Goal: Transaction & Acquisition: Purchase product/service

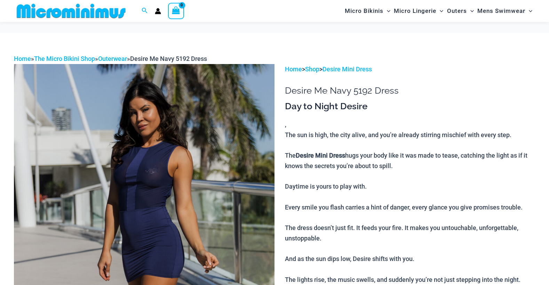
scroll to position [64, 0]
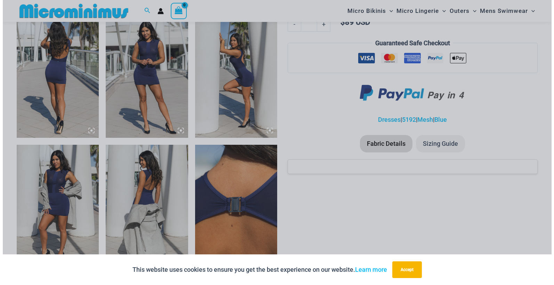
scroll to position [450, 0]
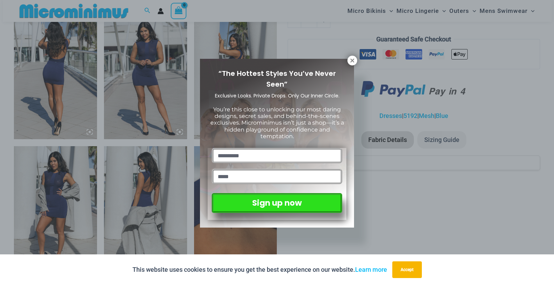
drag, startPoint x: 349, startPoint y: 61, endPoint x: 317, endPoint y: 66, distance: 32.0
click at [349, 61] on button at bounding box center [352, 61] width 10 height 10
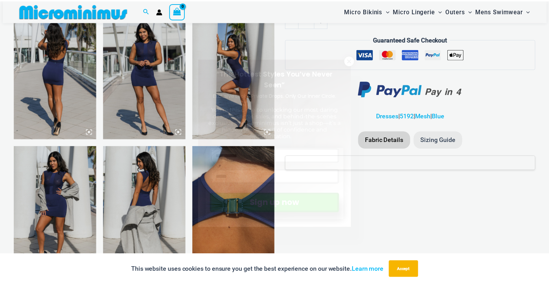
scroll to position [447, 0]
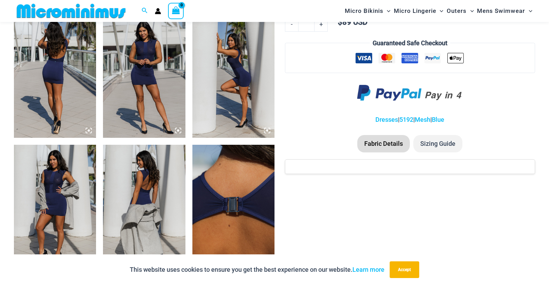
click at [147, 76] on img at bounding box center [144, 76] width 82 height 123
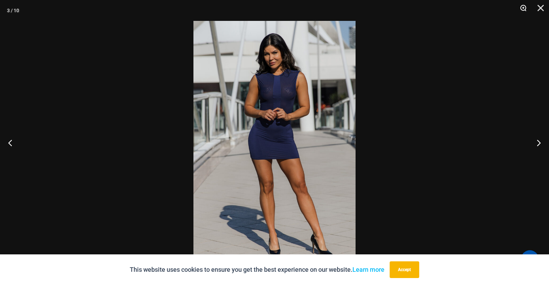
click at [523, 8] on button "Zoom" at bounding box center [520, 10] width 17 height 21
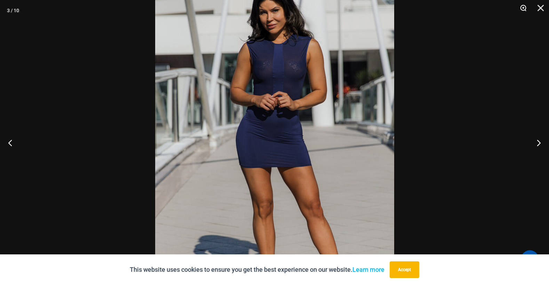
click at [522, 8] on button "Zoom" at bounding box center [520, 10] width 17 height 21
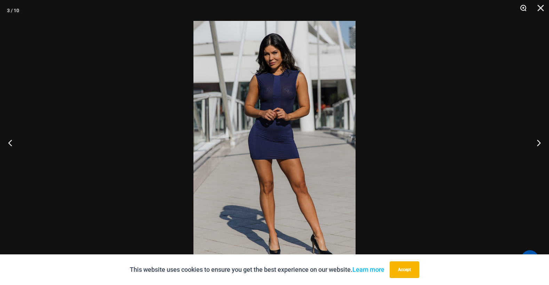
click at [522, 8] on button "Zoom" at bounding box center [520, 10] width 17 height 21
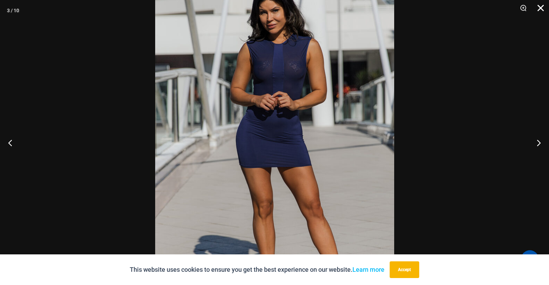
click at [538, 10] on button "Close" at bounding box center [537, 10] width 17 height 21
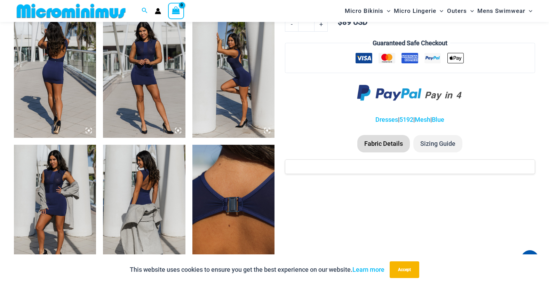
click at [60, 187] on img at bounding box center [55, 206] width 82 height 123
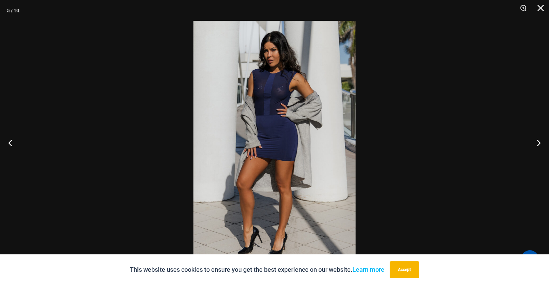
click at [294, 87] on img at bounding box center [274, 142] width 162 height 243
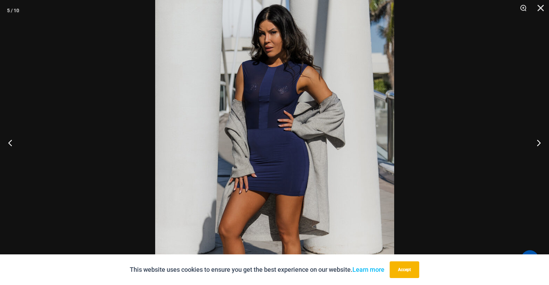
click at [430, 91] on div at bounding box center [274, 142] width 549 height 285
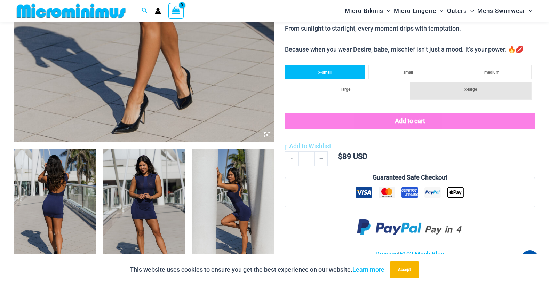
scroll to position [307, 0]
